Goal: Information Seeking & Learning: Learn about a topic

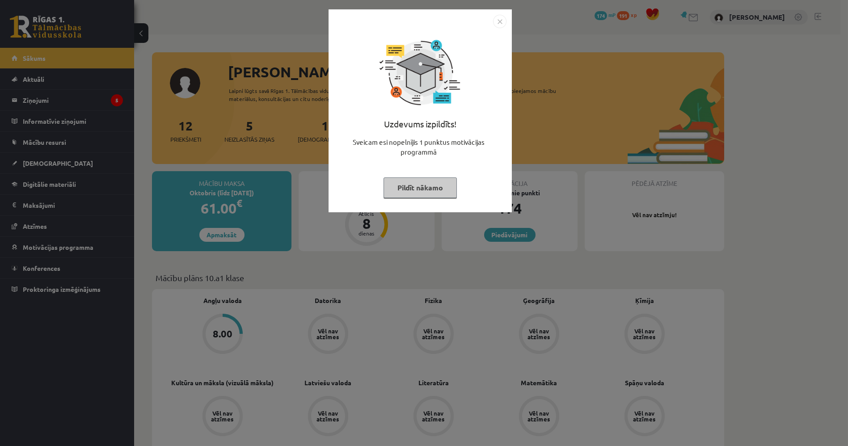
click at [497, 21] on img "Close" at bounding box center [499, 21] width 13 height 13
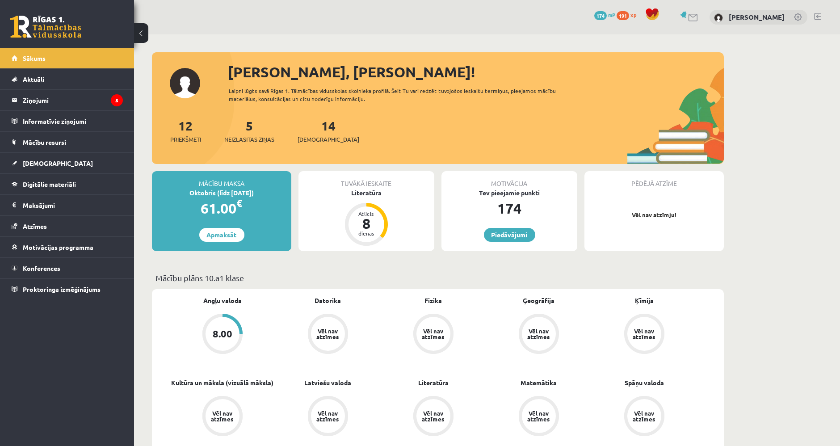
click at [596, 12] on span "174" at bounding box center [600, 15] width 13 height 9
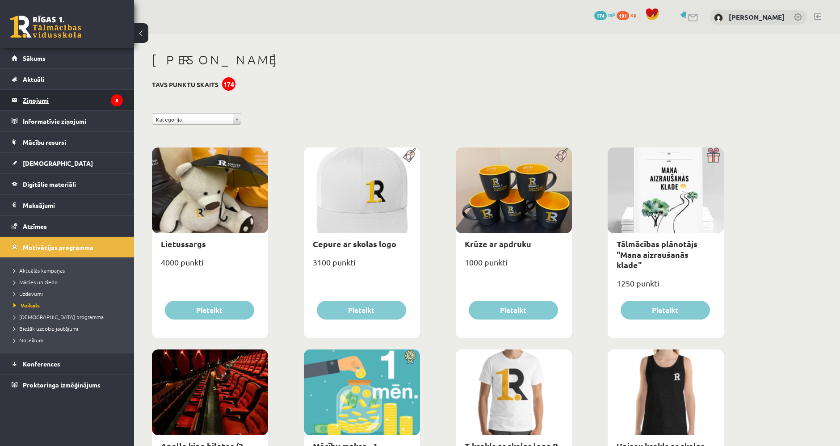
click at [48, 103] on legend "Ziņojumi 5" at bounding box center [73, 100] width 100 height 21
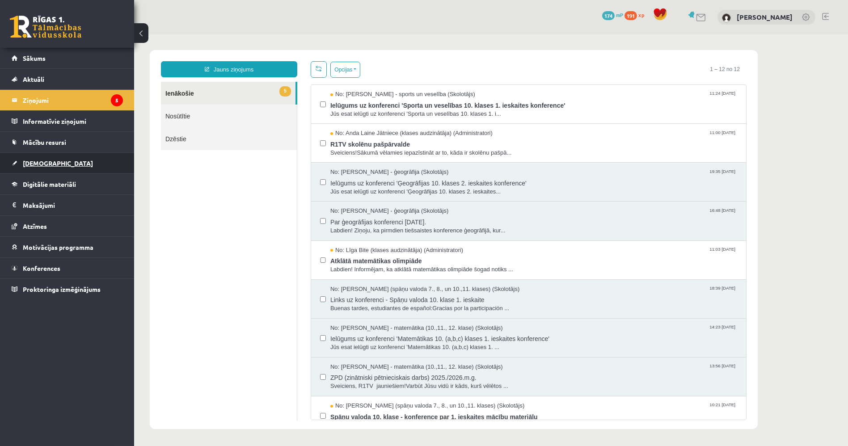
click at [92, 161] on link "[DEMOGRAPHIC_DATA]" at bounding box center [67, 163] width 111 height 21
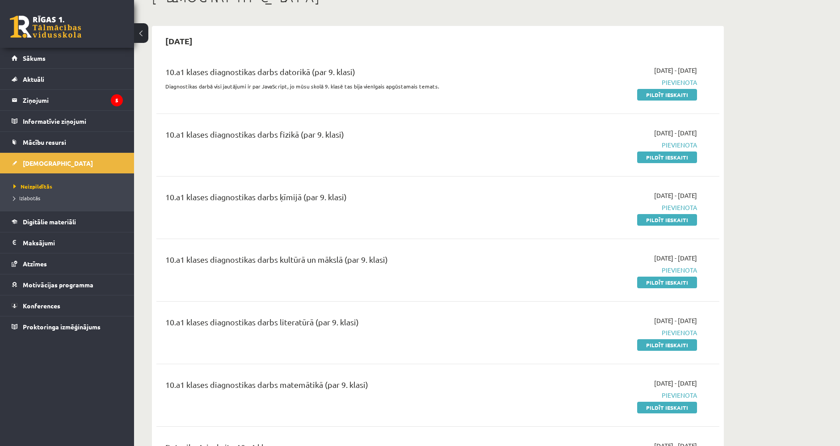
scroll to position [149, 0]
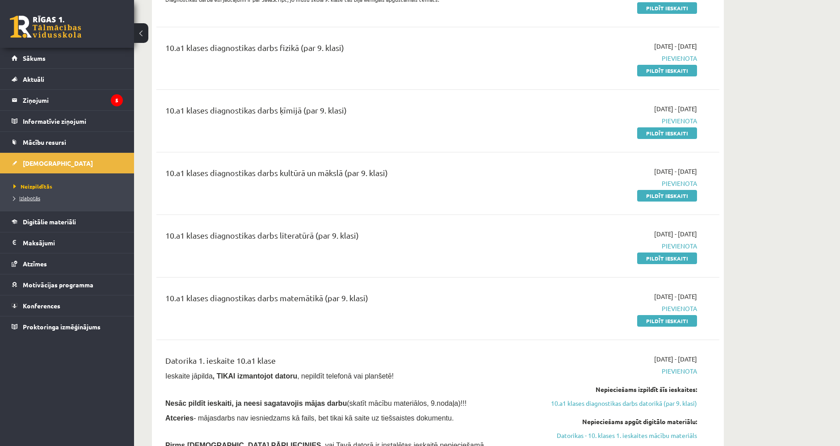
click at [27, 195] on span "Izlabotās" at bounding box center [26, 197] width 27 height 7
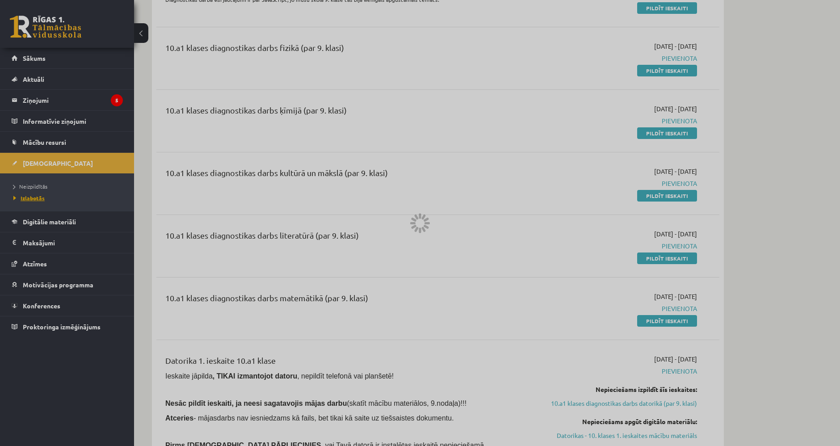
scroll to position [0, 0]
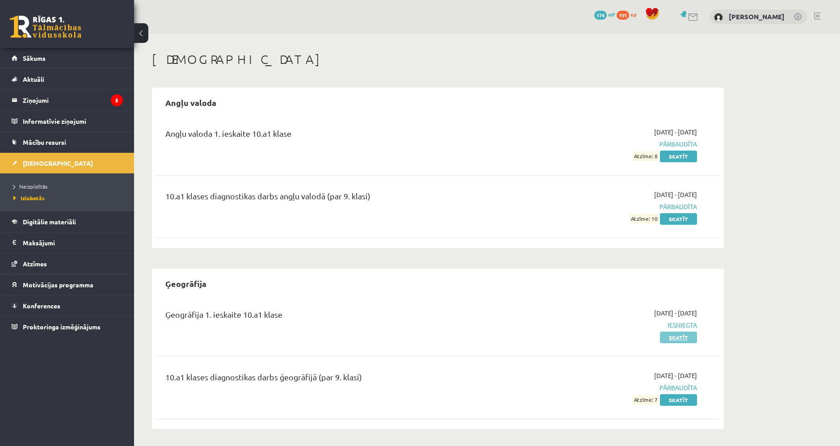
click at [671, 337] on link "Skatīt" at bounding box center [678, 337] width 37 height 12
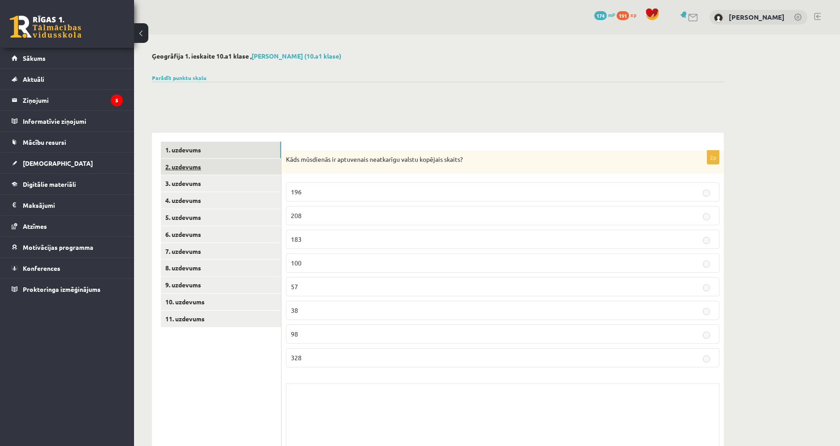
click at [236, 160] on link "2. uzdevums" at bounding box center [221, 167] width 120 height 17
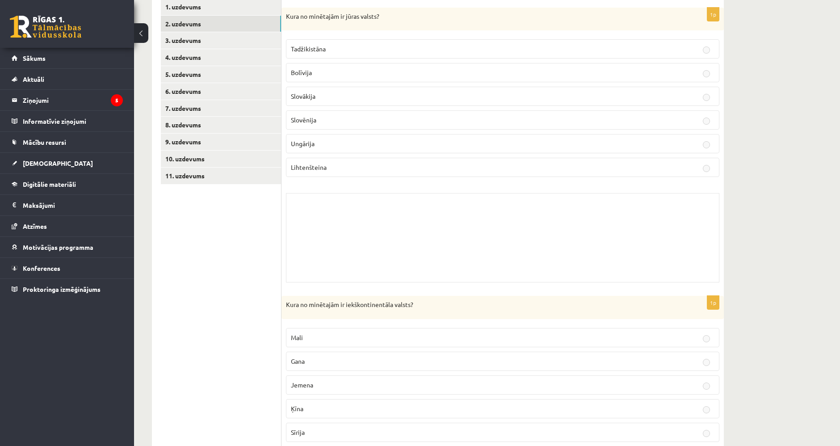
scroll to position [83, 0]
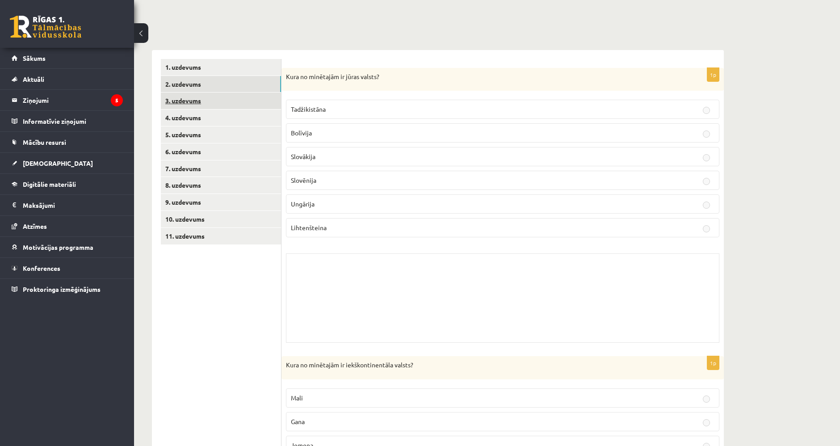
click at [222, 103] on link "3. uzdevums" at bounding box center [221, 100] width 120 height 17
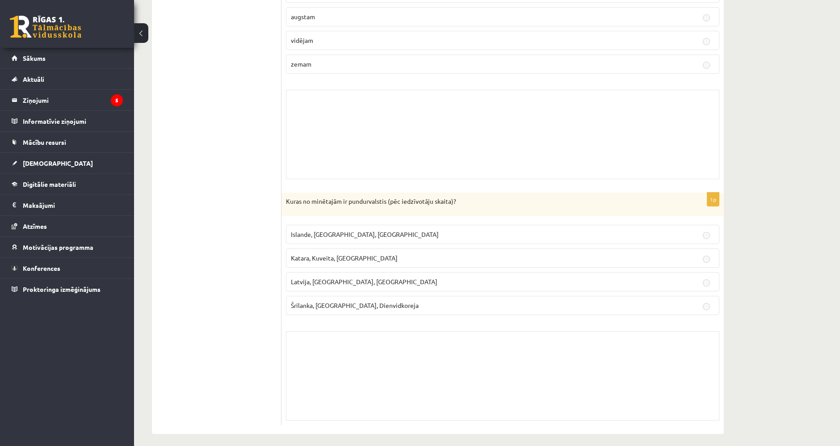
scroll to position [0, 0]
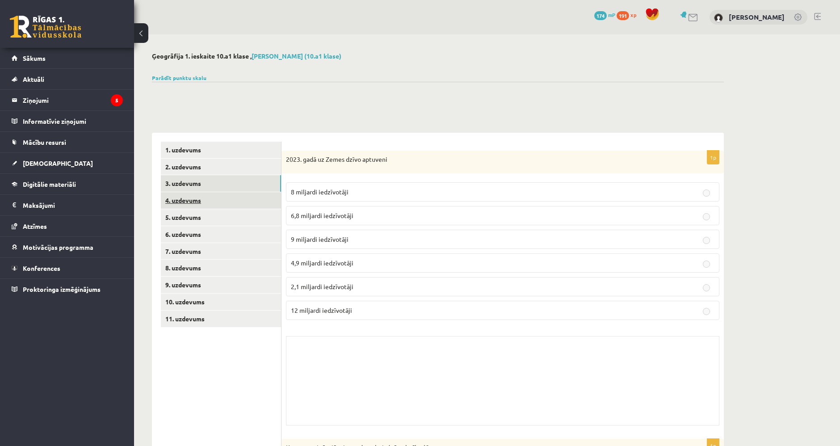
click at [250, 198] on link "4. uzdevums" at bounding box center [221, 200] width 120 height 17
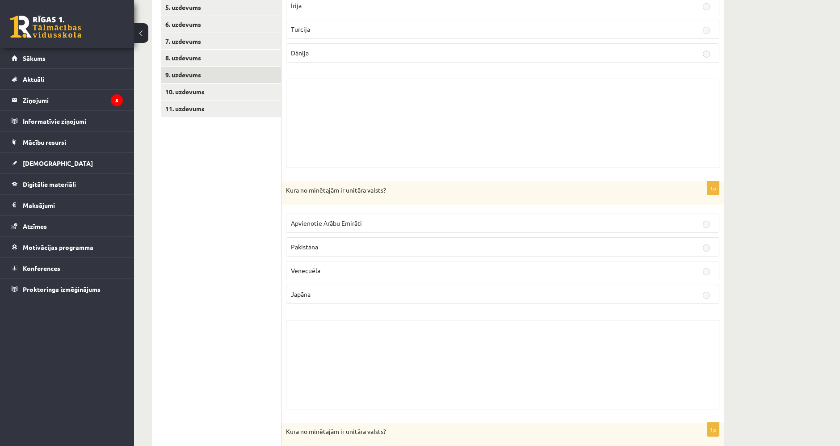
scroll to position [193, 0]
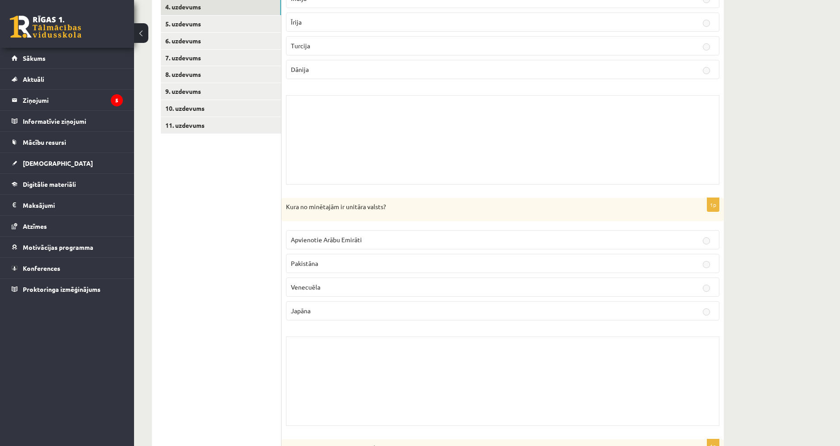
click at [206, 32] on ul "1. uzdevums 2. uzdevums 3. uzdevums 4. uzdevums 5. uzdevums 6. uzdevums 7. uzde…" at bounding box center [221, 430] width 121 height 964
click at [204, 28] on link "5. uzdevums" at bounding box center [221, 24] width 120 height 17
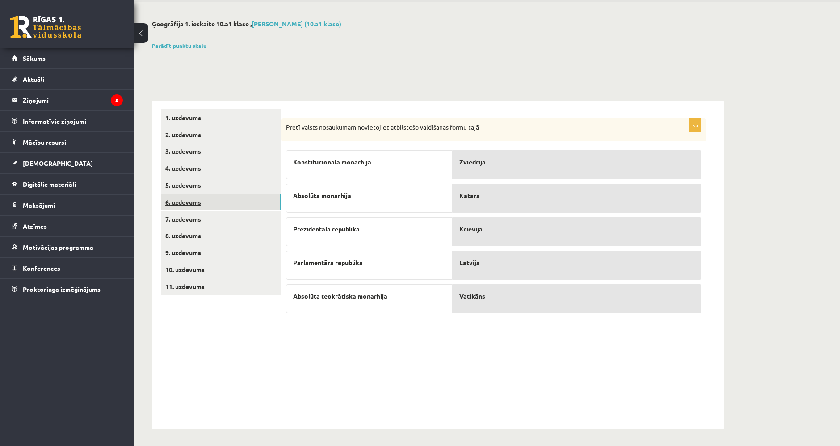
click at [249, 203] on link "6. uzdevums" at bounding box center [221, 202] width 120 height 17
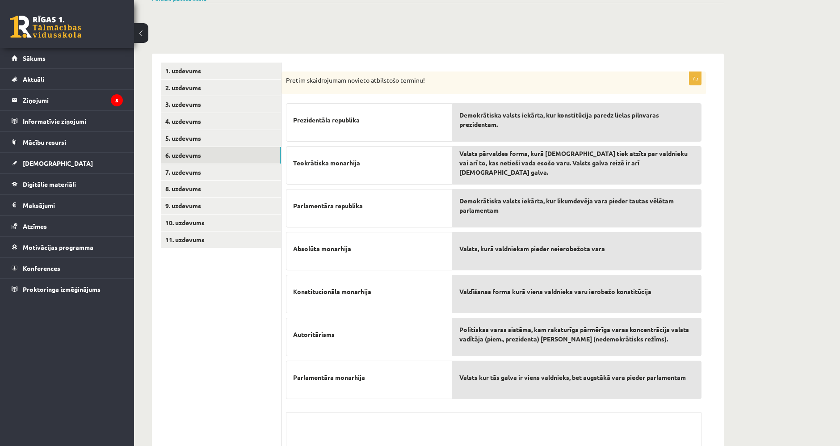
scroll to position [82, 0]
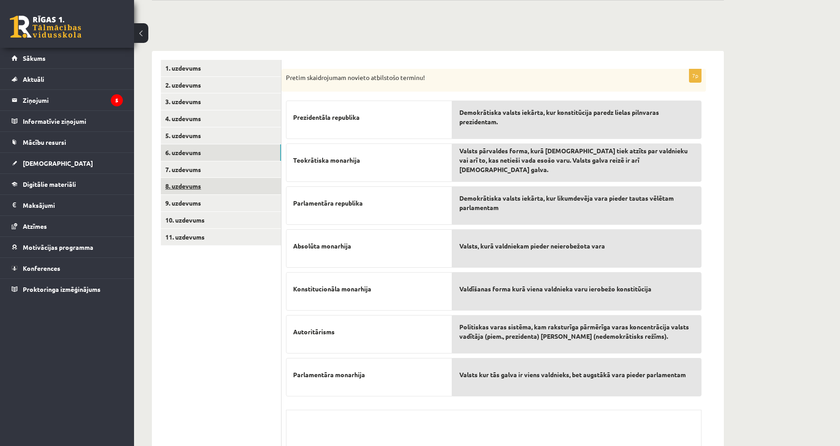
click at [200, 180] on link "8. uzdevums" at bounding box center [221, 186] width 120 height 17
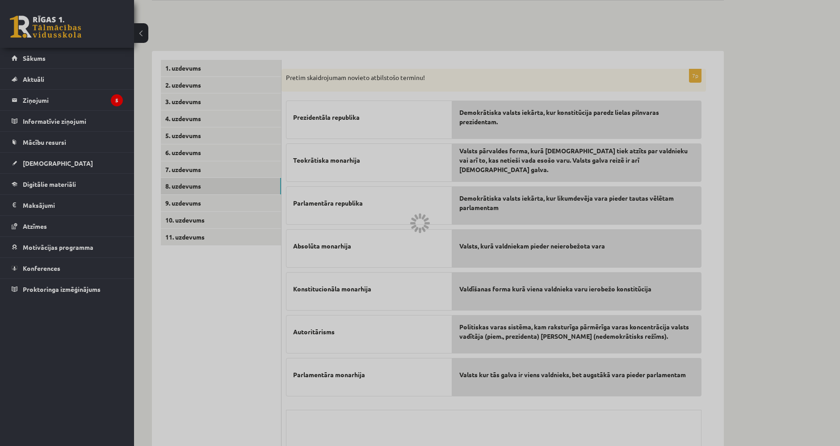
scroll to position [39, 0]
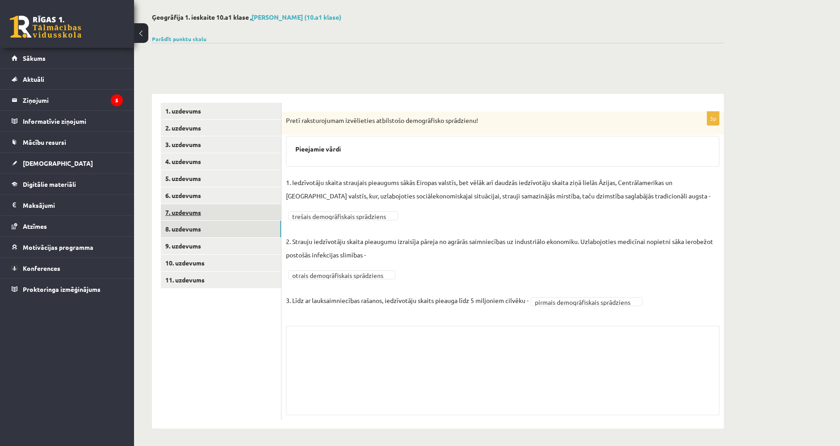
click at [208, 218] on link "7. uzdevums" at bounding box center [221, 212] width 120 height 17
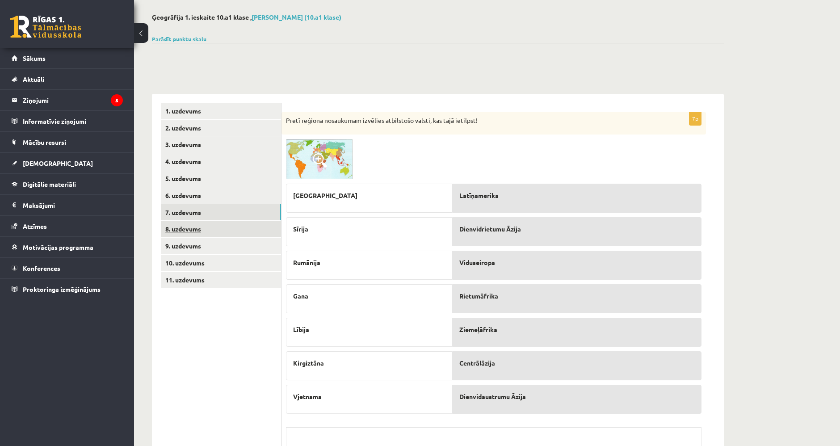
click at [242, 224] on link "8. uzdevums" at bounding box center [221, 229] width 120 height 17
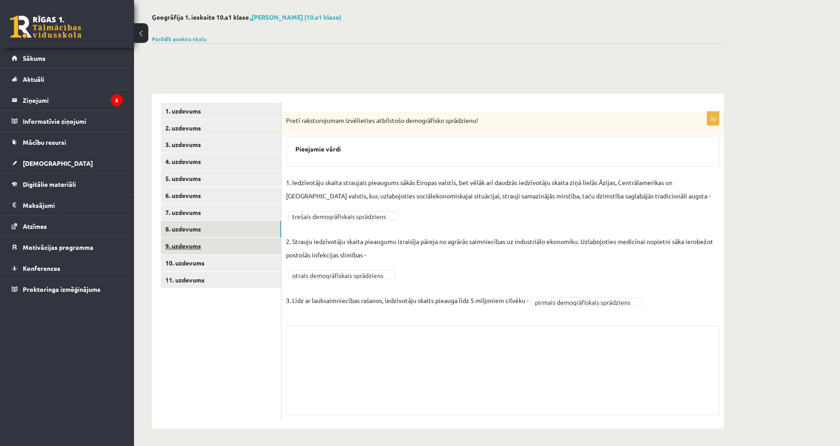
click at [269, 242] on link "9. uzdevums" at bounding box center [221, 246] width 120 height 17
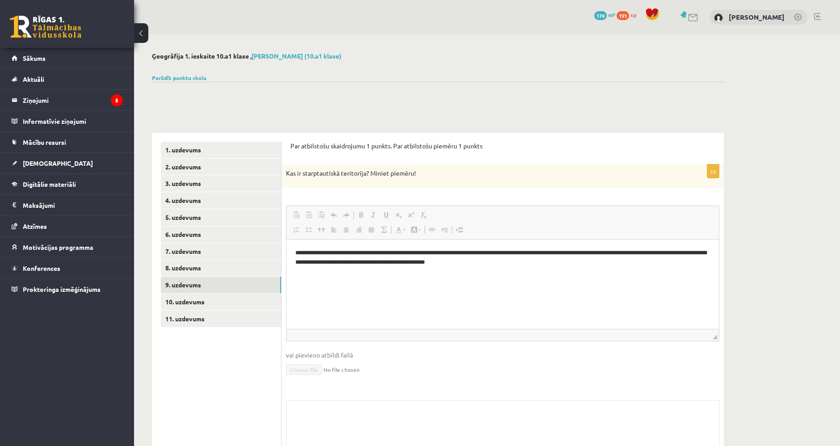
scroll to position [0, 0]
click at [230, 298] on link "10. uzdevums" at bounding box center [221, 302] width 120 height 17
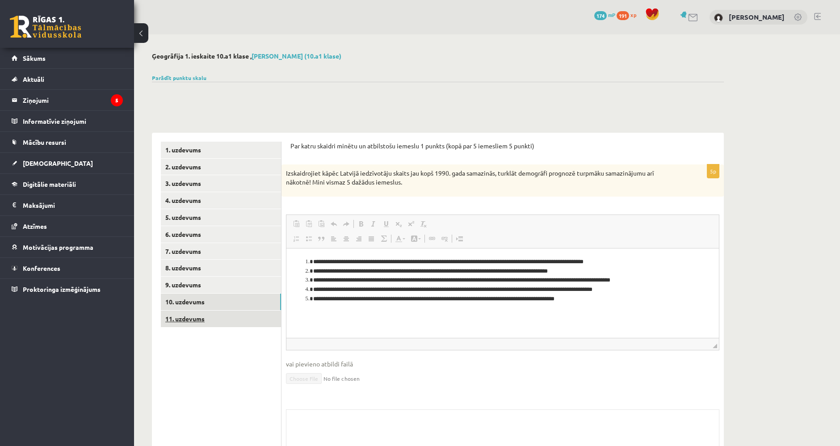
click at [196, 322] on link "11. uzdevums" at bounding box center [221, 318] width 120 height 17
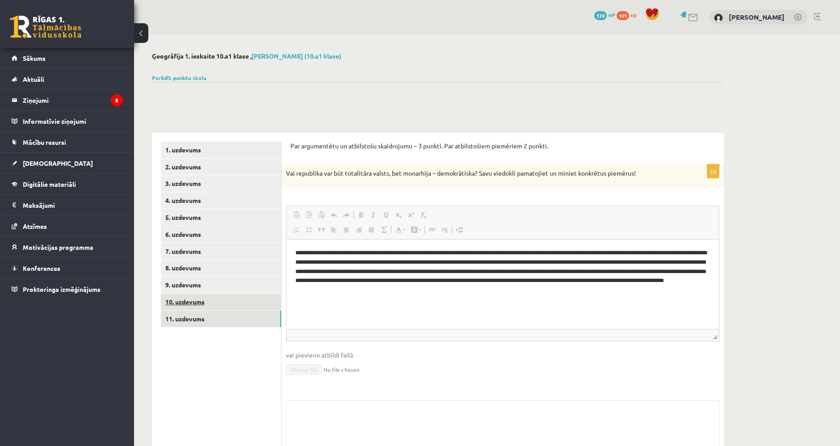
click at [205, 306] on link "10. uzdevums" at bounding box center [221, 302] width 120 height 17
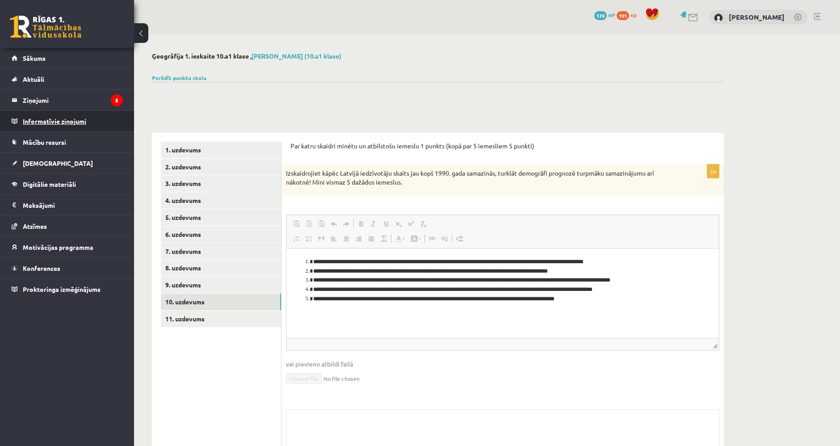
click at [61, 120] on legend "Informatīvie ziņojumi 0" at bounding box center [73, 121] width 100 height 21
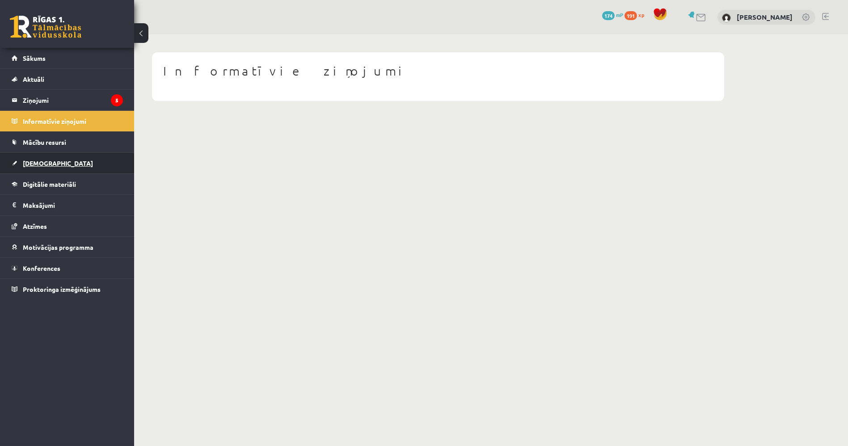
click at [87, 164] on link "[DEMOGRAPHIC_DATA]" at bounding box center [67, 163] width 111 height 21
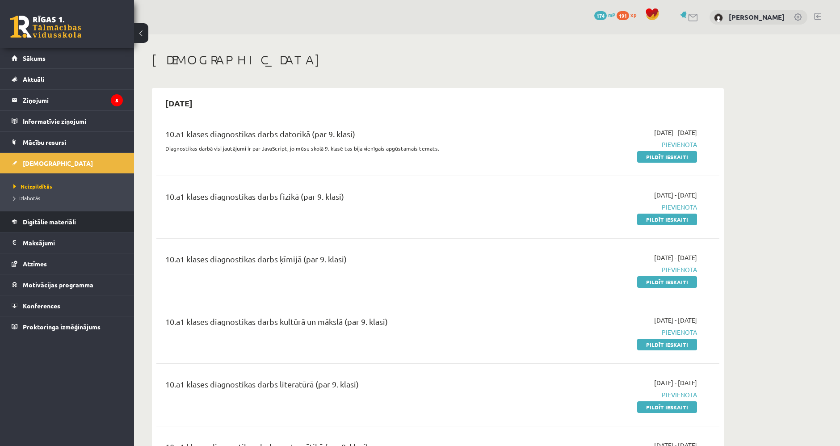
click at [82, 218] on link "Digitālie materiāli" at bounding box center [67, 221] width 111 height 21
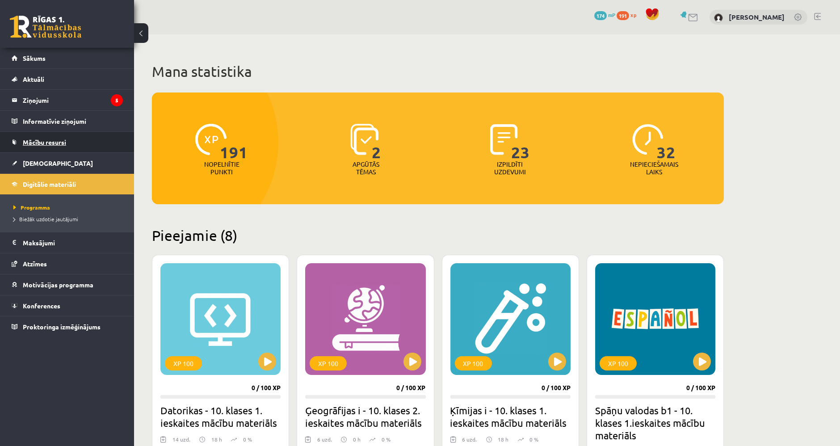
click at [57, 148] on link "Mācību resursi" at bounding box center [67, 142] width 111 height 21
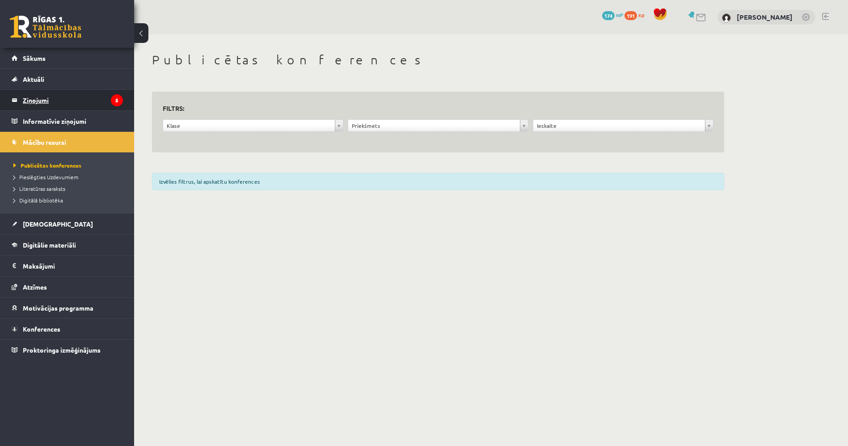
click at [41, 105] on legend "Ziņojumi 5" at bounding box center [73, 100] width 100 height 21
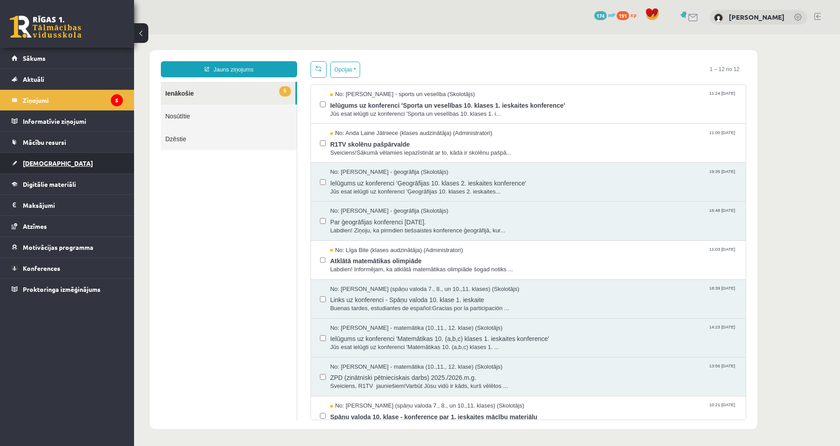
click at [42, 165] on span "[DEMOGRAPHIC_DATA]" at bounding box center [58, 163] width 70 height 8
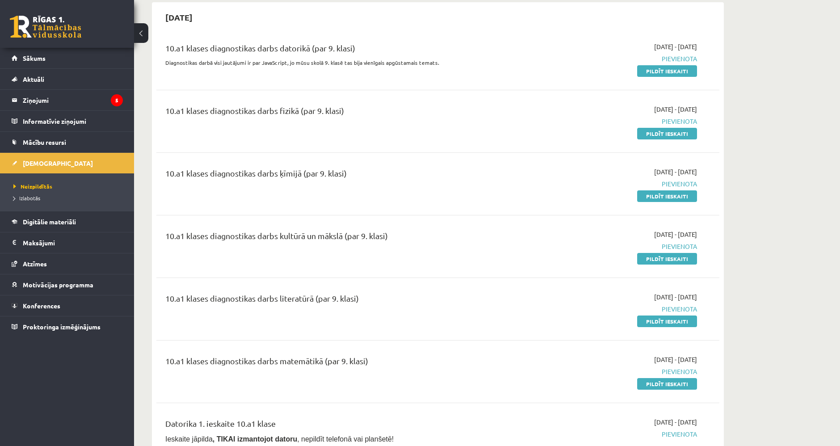
scroll to position [347, 0]
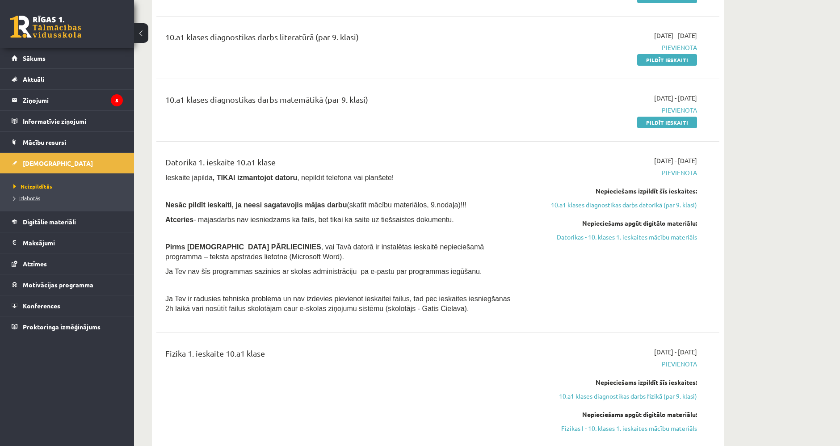
click at [89, 194] on link "Izlabotās" at bounding box center [69, 198] width 112 height 8
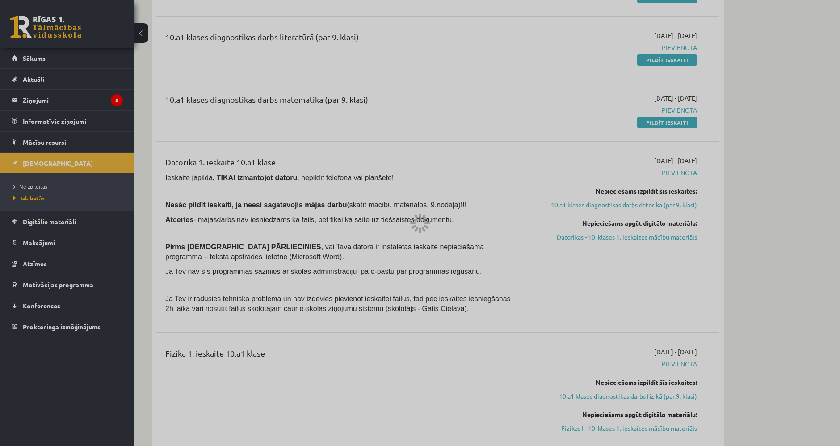
scroll to position [1, 0]
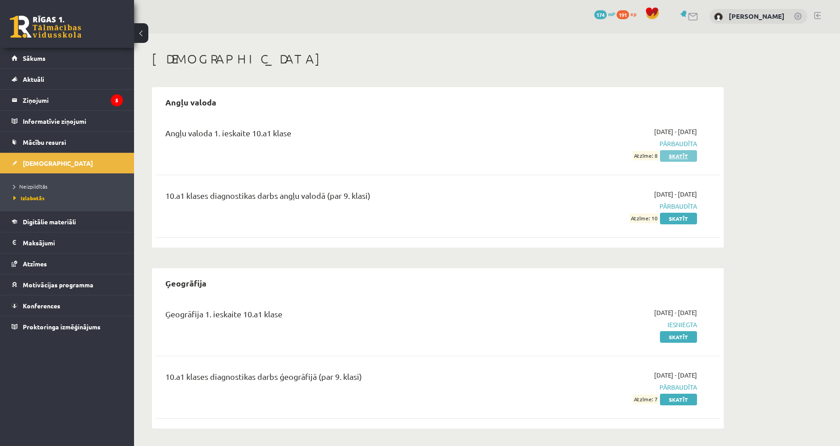
click at [670, 157] on link "Skatīt" at bounding box center [678, 156] width 37 height 12
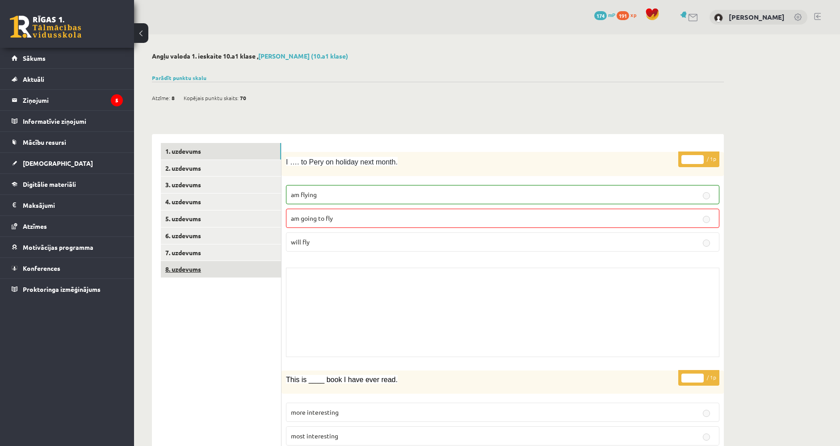
click at [256, 267] on link "8. uzdevums" at bounding box center [221, 269] width 120 height 17
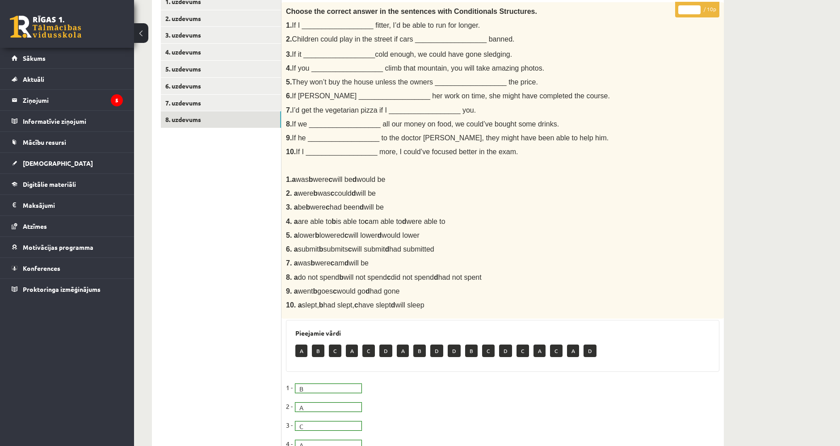
scroll to position [149, 0]
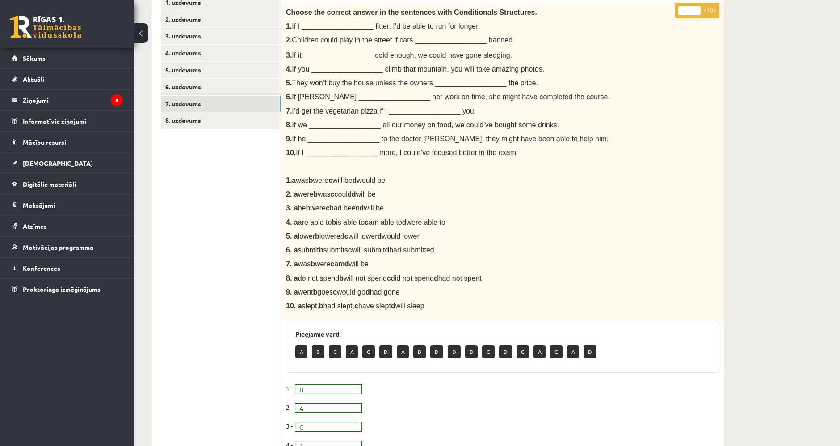
click at [225, 106] on link "7. uzdevums" at bounding box center [221, 104] width 120 height 17
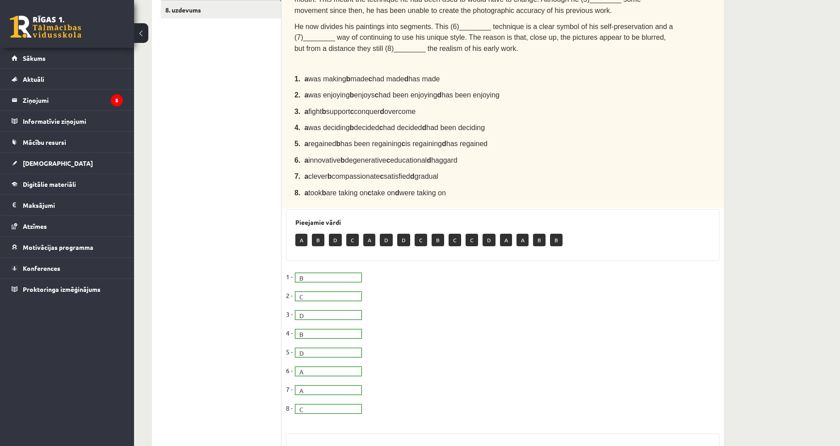
scroll to position [99, 0]
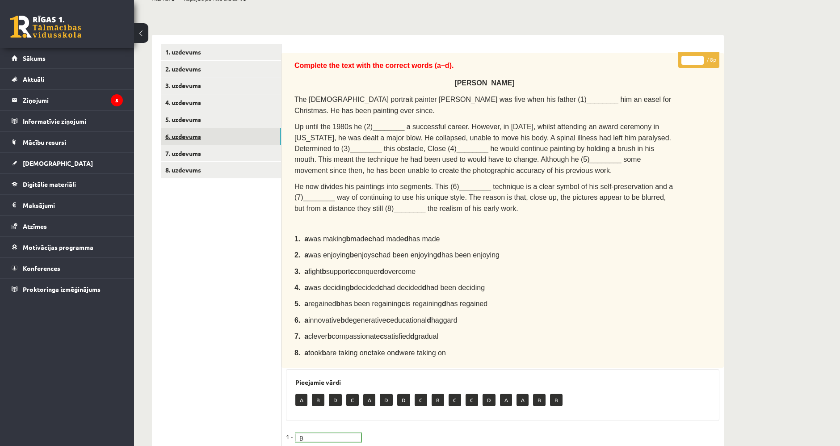
click at [216, 130] on link "6. uzdevums" at bounding box center [221, 136] width 120 height 17
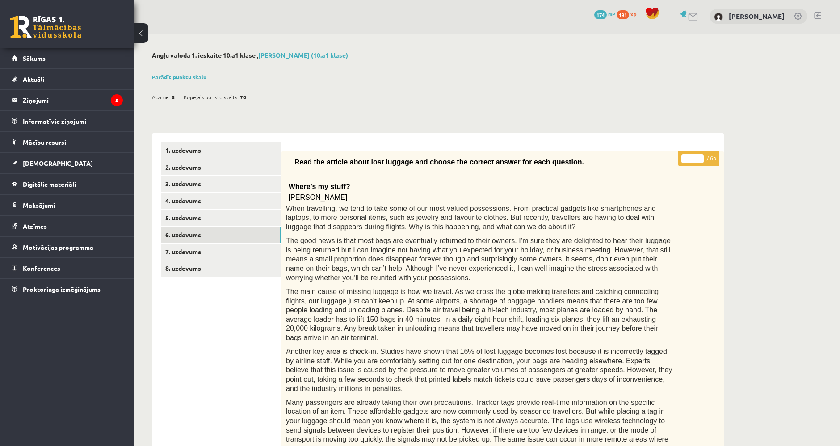
scroll to position [0, 0]
click at [235, 221] on link "5. uzdevums" at bounding box center [221, 218] width 120 height 17
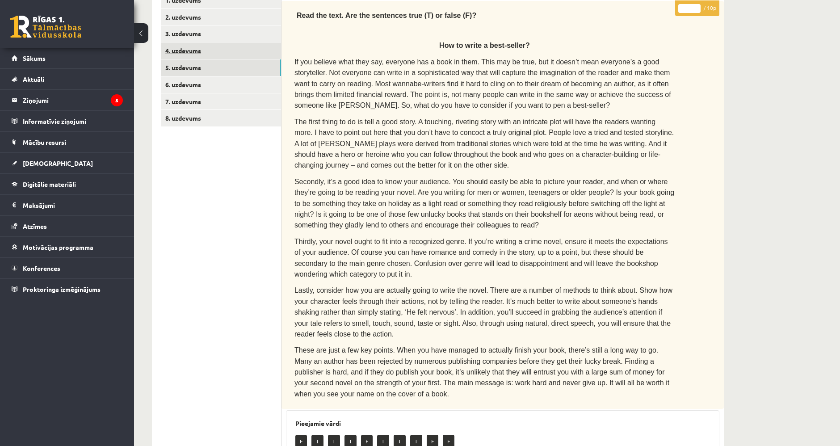
click at [214, 51] on link "4. uzdevums" at bounding box center [221, 50] width 120 height 17
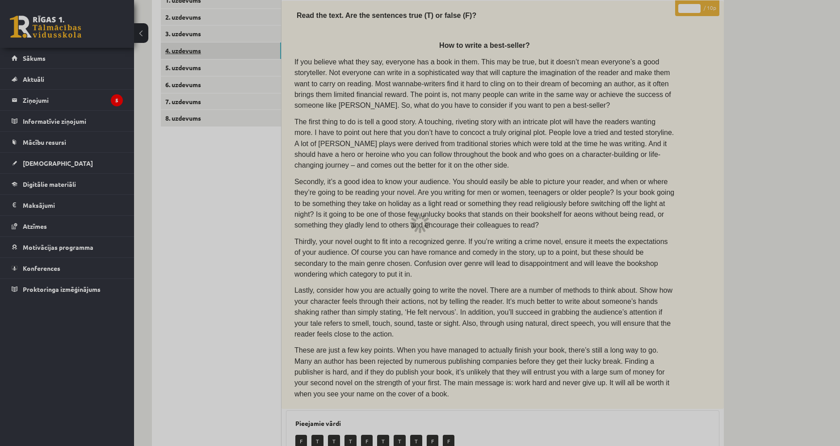
scroll to position [82, 0]
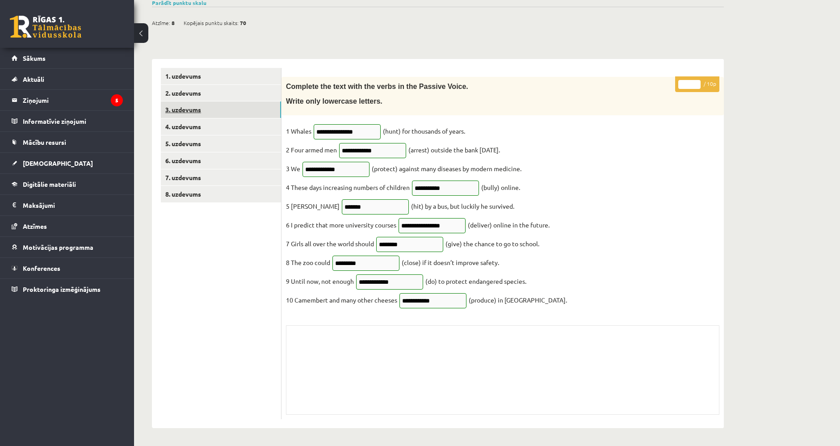
click at [247, 103] on link "3. uzdevums" at bounding box center [221, 109] width 120 height 17
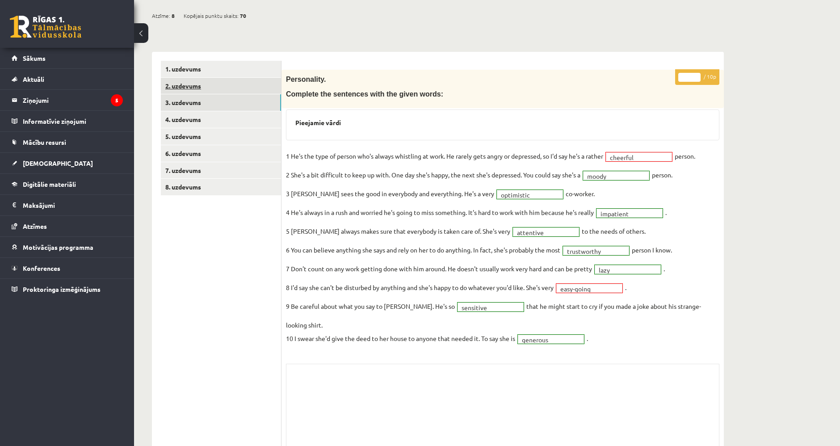
click at [243, 89] on link "2. uzdevums" at bounding box center [221, 86] width 120 height 17
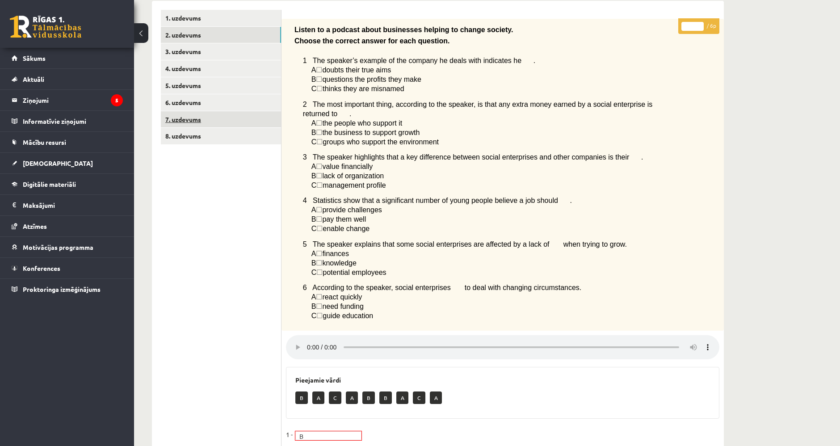
scroll to position [132, 0]
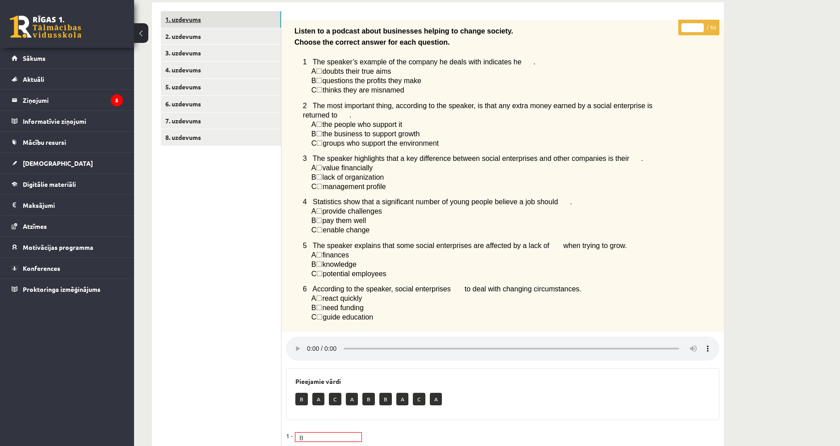
click at [209, 23] on link "1. uzdevums" at bounding box center [221, 19] width 120 height 17
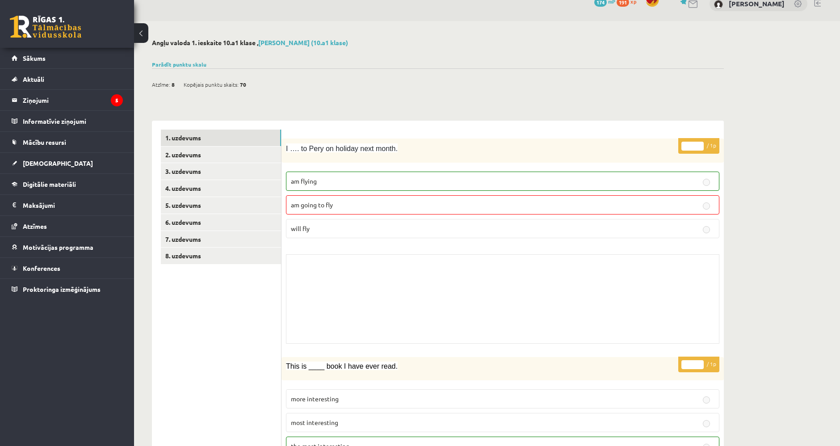
scroll to position [0, 0]
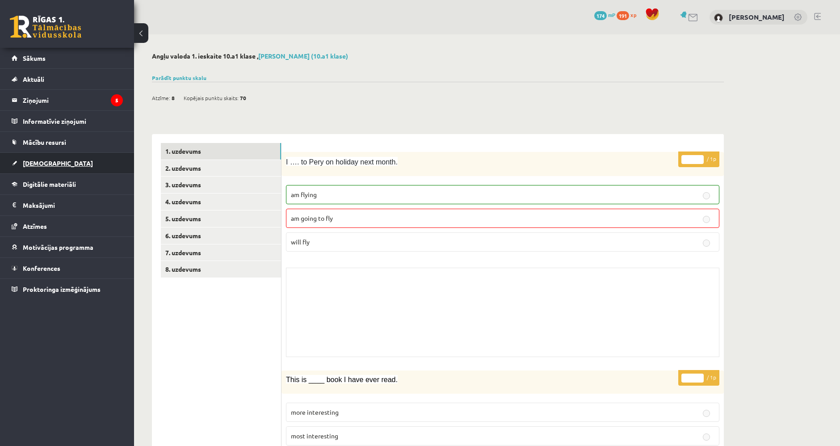
click at [77, 161] on link "[DEMOGRAPHIC_DATA]" at bounding box center [67, 163] width 111 height 21
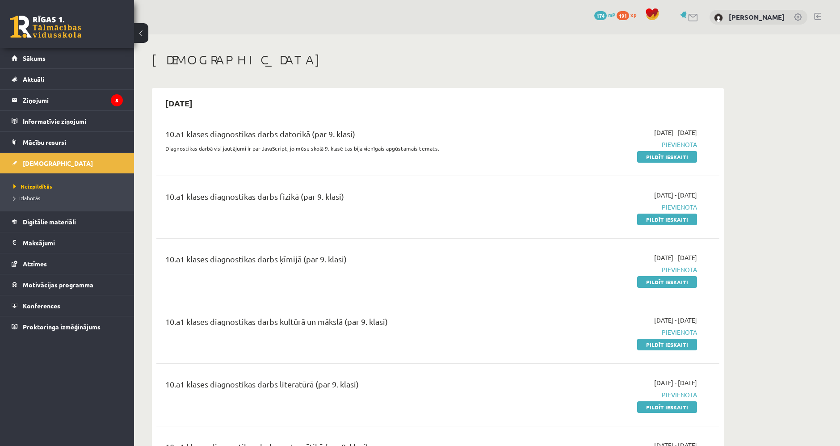
click at [73, 201] on li "Izlabotās" at bounding box center [69, 198] width 112 height 12
click at [37, 198] on span "Izlabotās" at bounding box center [28, 197] width 31 height 7
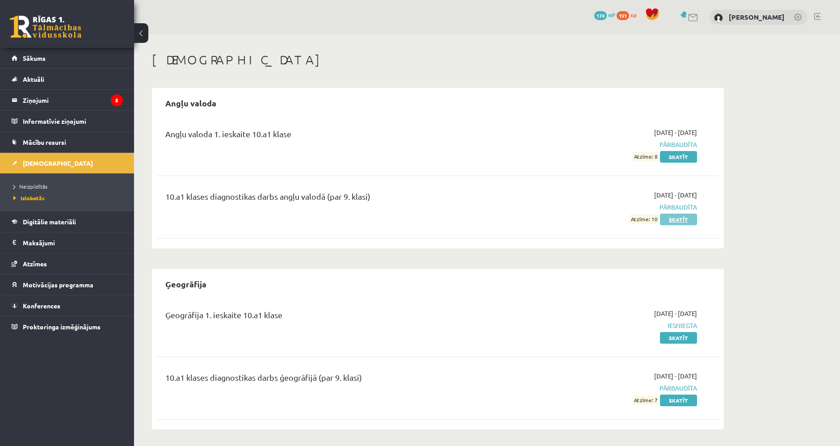
click at [676, 219] on link "Skatīt" at bounding box center [678, 220] width 37 height 12
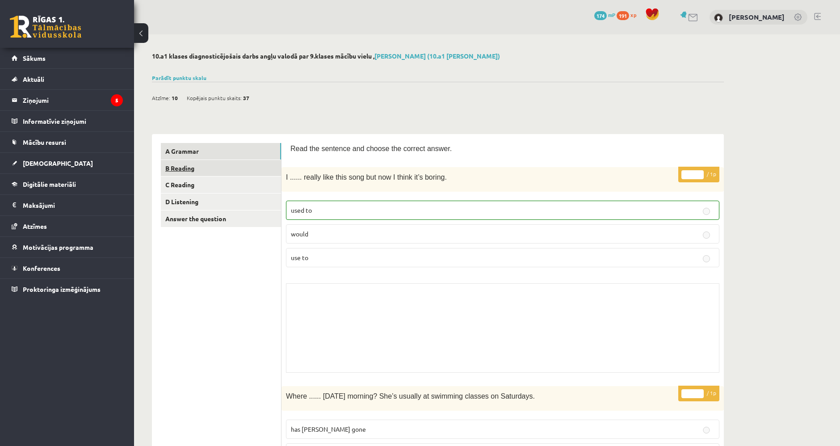
click at [204, 172] on link "B Reading" at bounding box center [221, 168] width 120 height 17
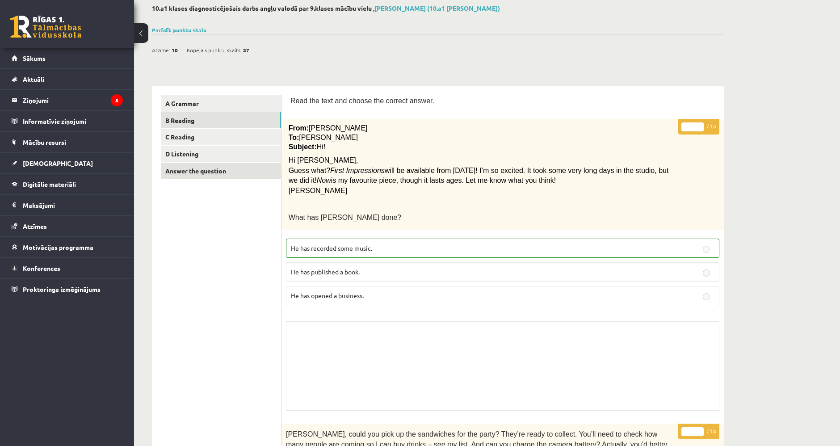
scroll to position [50, 0]
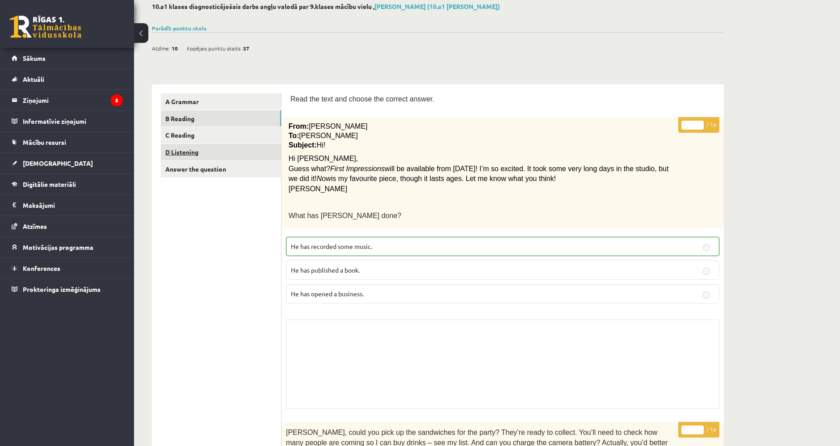
click at [205, 152] on link "D Listening" at bounding box center [221, 152] width 120 height 17
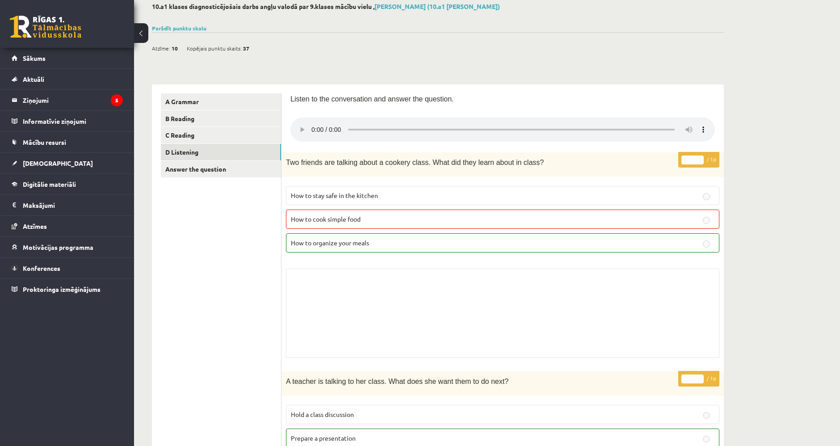
click at [354, 223] on label "How to cook simple food" at bounding box center [502, 219] width 433 height 19
click at [225, 174] on link "Answer the question" at bounding box center [221, 169] width 120 height 17
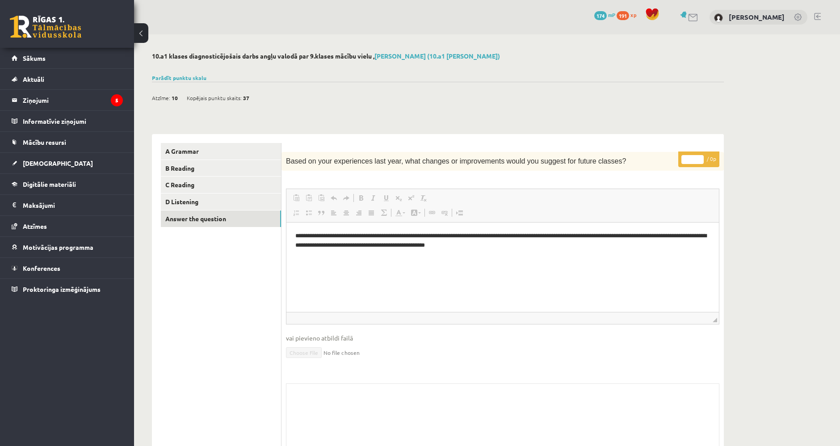
scroll to position [0, 0]
click at [206, 203] on link "D Listening" at bounding box center [221, 201] width 120 height 17
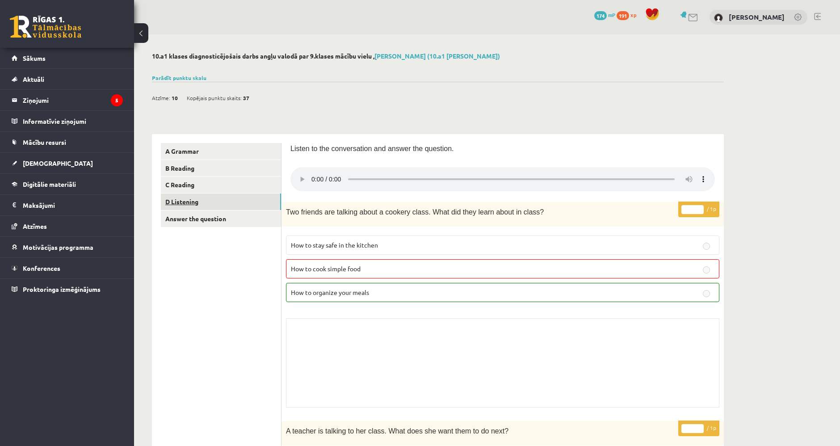
click at [207, 198] on link "D Listening" at bounding box center [221, 201] width 120 height 17
click at [208, 191] on link "C Reading" at bounding box center [221, 184] width 120 height 17
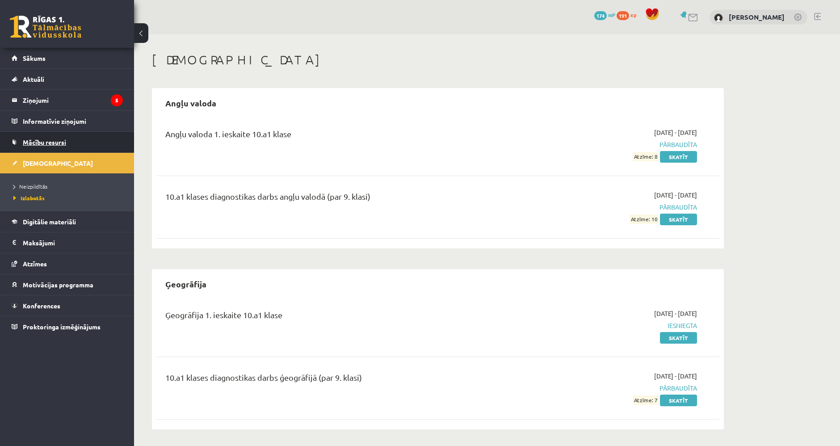
click at [71, 135] on link "Mācību resursi" at bounding box center [67, 142] width 111 height 21
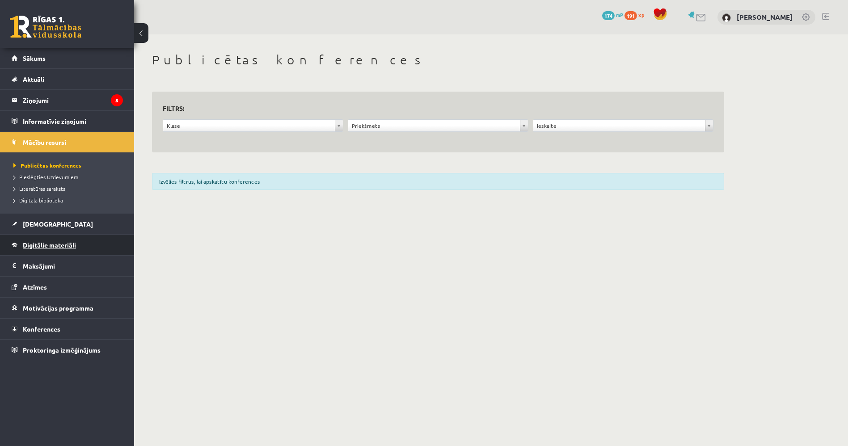
click at [60, 243] on span "Digitālie materiāli" at bounding box center [49, 245] width 53 height 8
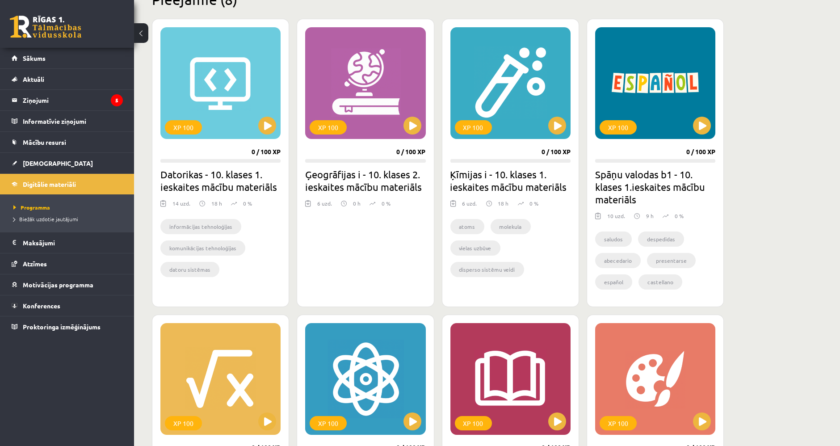
scroll to position [298, 0]
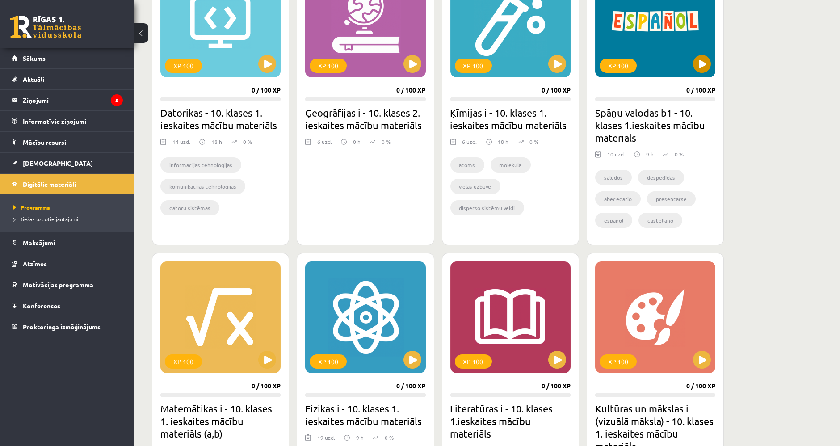
click at [656, 57] on div "XP 100" at bounding box center [655, 22] width 120 height 112
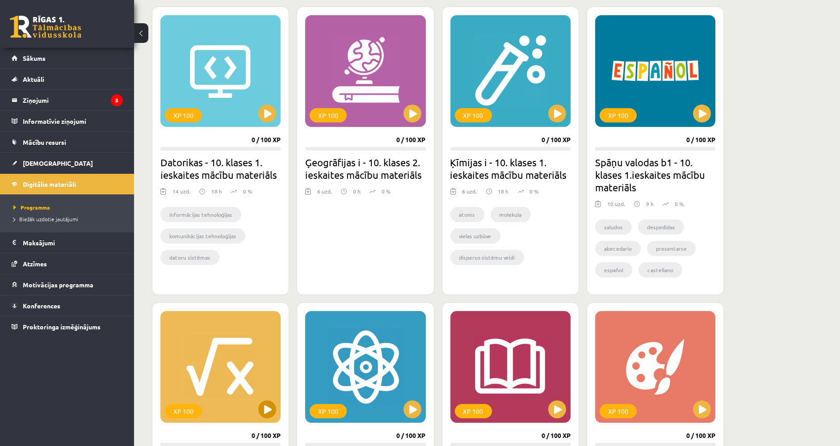
scroll to position [397, 0]
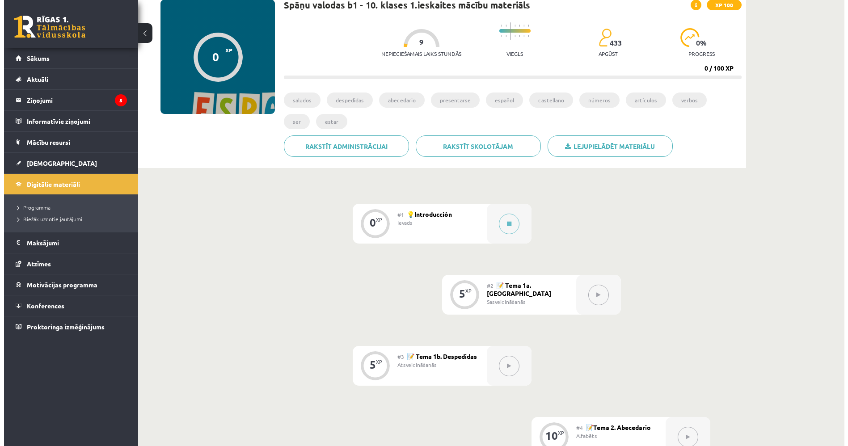
scroll to position [42, 0]
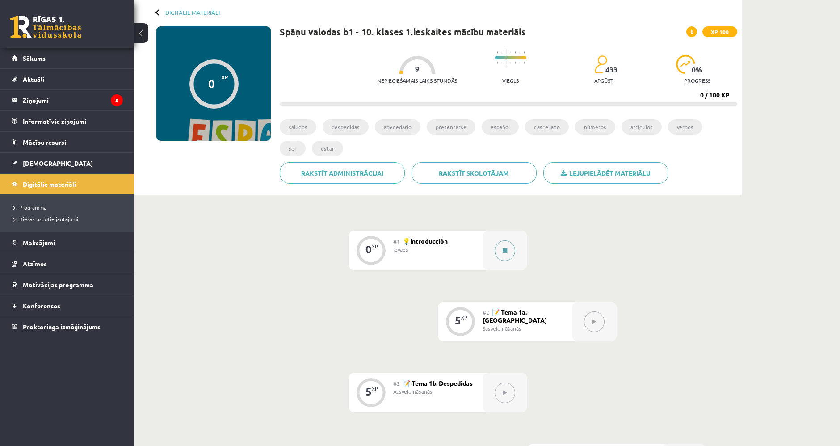
click at [500, 252] on button at bounding box center [505, 250] width 21 height 21
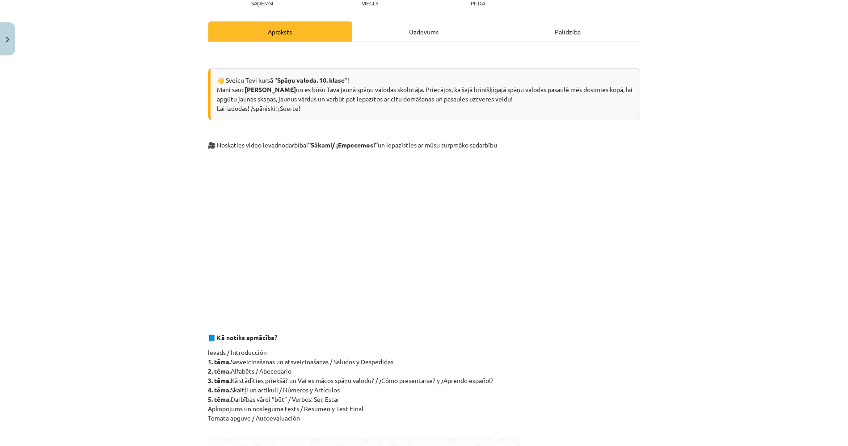
scroll to position [91, 0]
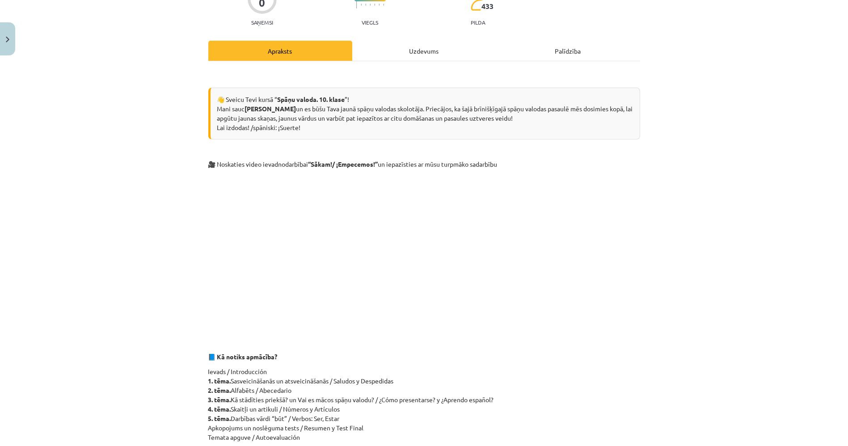
click at [395, 42] on div "Uzdevums" at bounding box center [424, 51] width 144 height 20
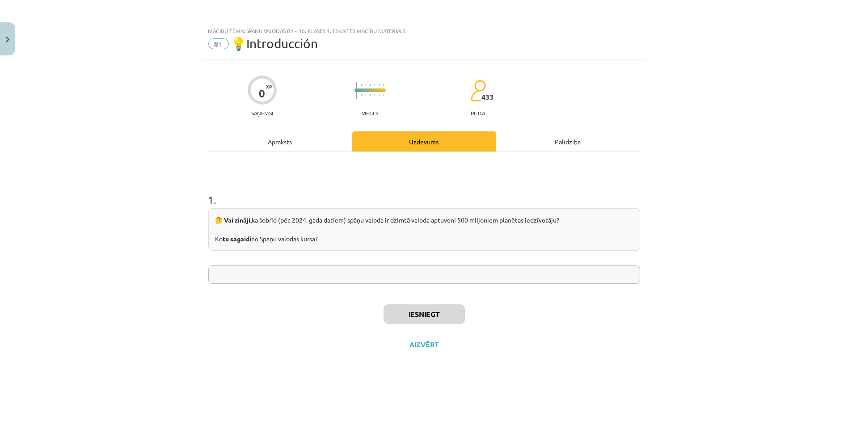
scroll to position [0, 0]
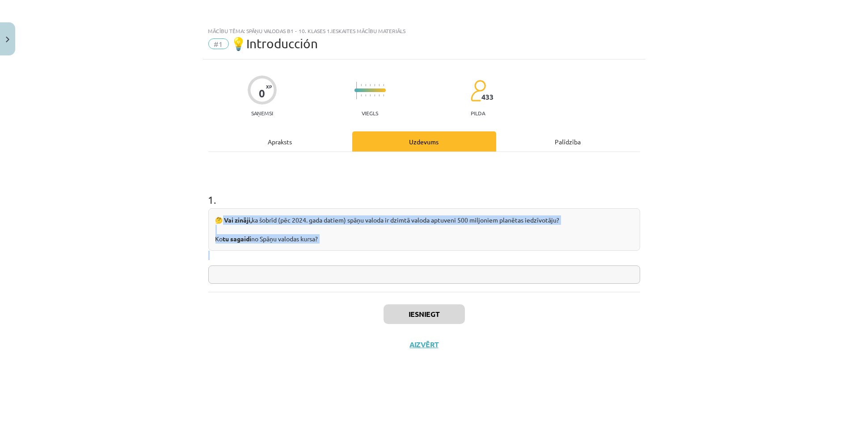
drag, startPoint x: 222, startPoint y: 219, endPoint x: 340, endPoint y: 250, distance: 121.0
click at [340, 250] on div "🤔 Vai zināji, ka šobrīd (pēc 2024. gada datiem) spāņu valoda ir dzimtā valoda a…" at bounding box center [424, 234] width 432 height 52
copy div "Vai zināji, ka šobrīd (pēc 2024. gada datiem) spāņu valoda ir dzimtā valoda apt…"
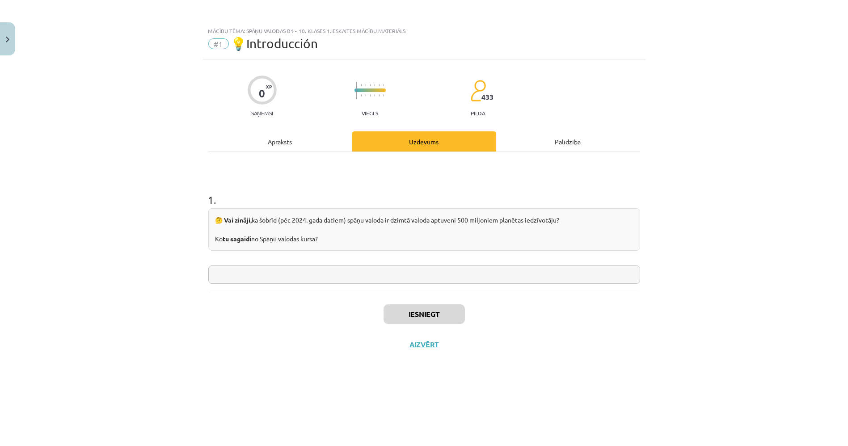
click at [318, 273] on input "text" at bounding box center [424, 274] width 432 height 18
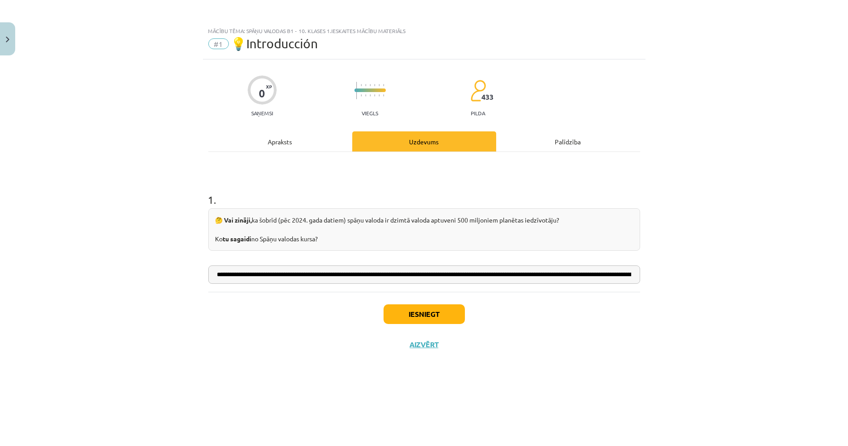
scroll to position [0, 134]
drag, startPoint x: 550, startPoint y: 273, endPoint x: 696, endPoint y: 290, distance: 146.1
click at [696, 290] on div "**********" at bounding box center [424, 223] width 848 height 446
click at [634, 273] on input "**********" at bounding box center [424, 274] width 432 height 18
click at [589, 270] on input "**********" at bounding box center [424, 274] width 432 height 18
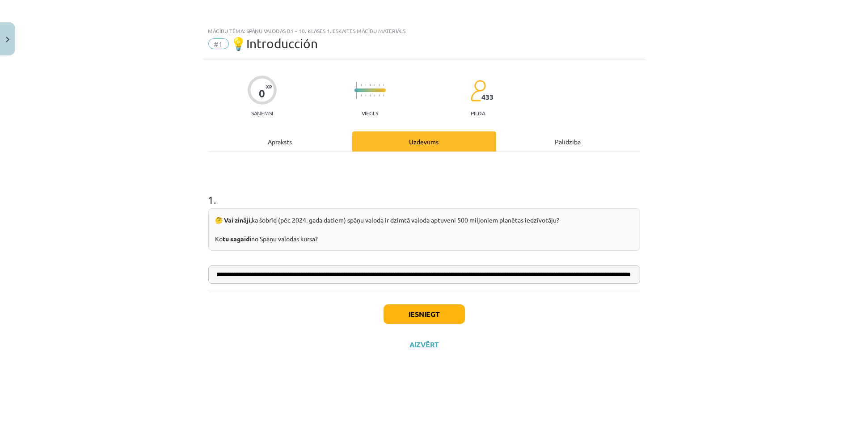
type input "**********"
click at [635, 278] on input "**********" at bounding box center [424, 274] width 432 height 18
click at [441, 313] on button "Iesniegt" at bounding box center [423, 314] width 81 height 20
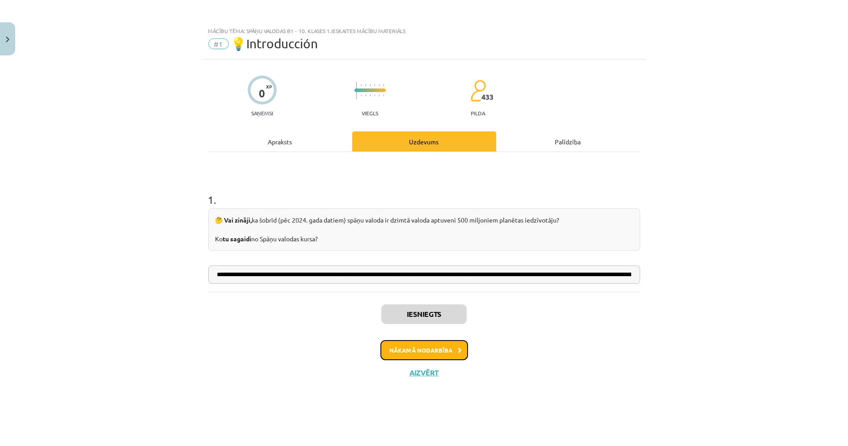
click at [447, 345] on button "Nākamā nodarbība" at bounding box center [424, 350] width 88 height 21
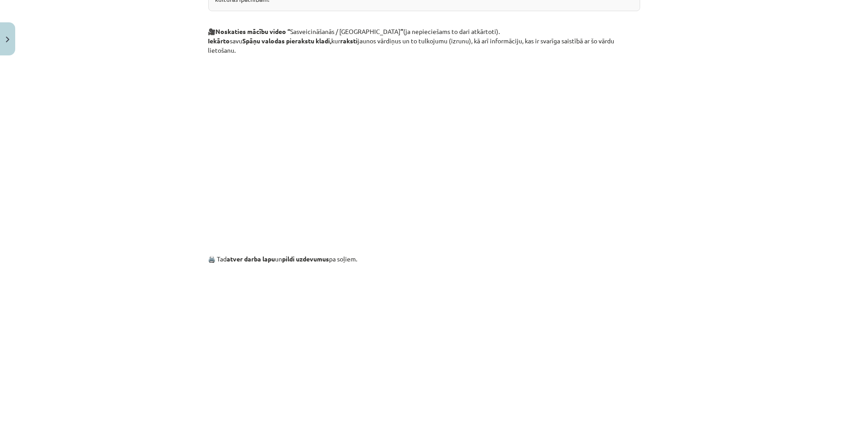
scroll to position [445, 0]
